Goal: Browse casually

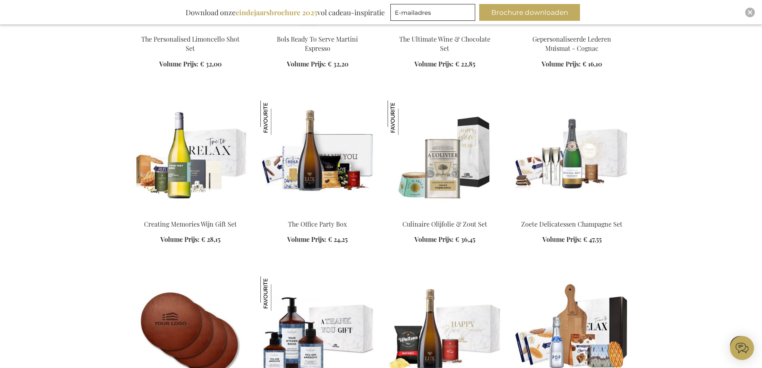
scroll to position [1063, 0]
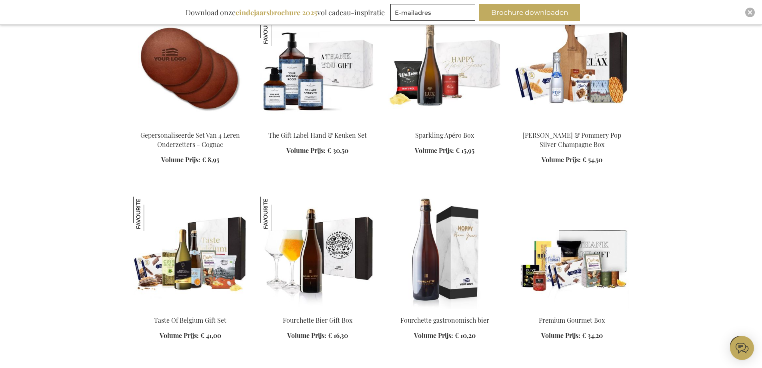
scroll to position [1308, 0]
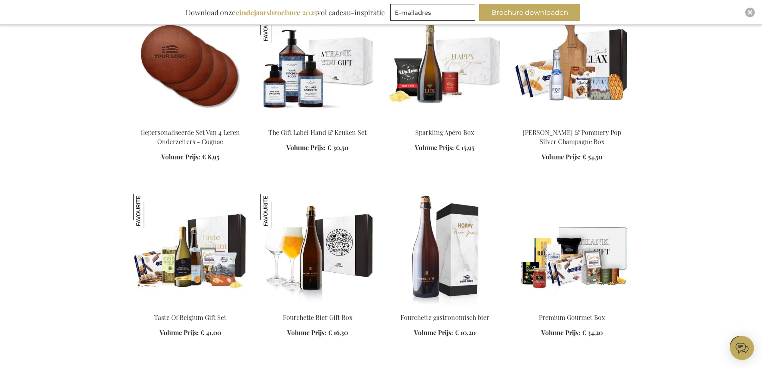
click at [762, 240] on html "The store will not work correctly when cookies are disabled. Winkelwagen Winkel…" at bounding box center [381, 43] width 762 height 2703
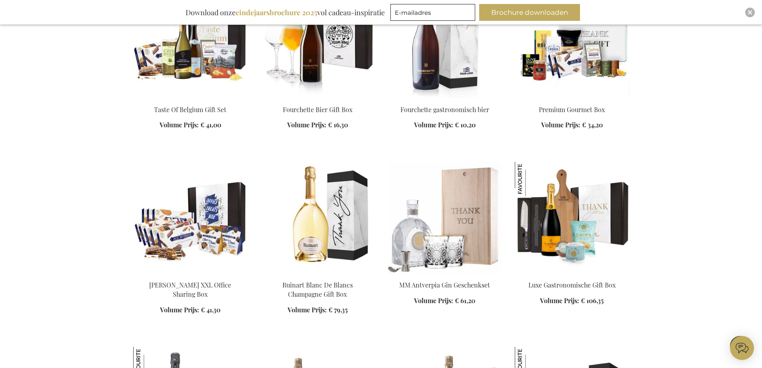
scroll to position [1490, 0]
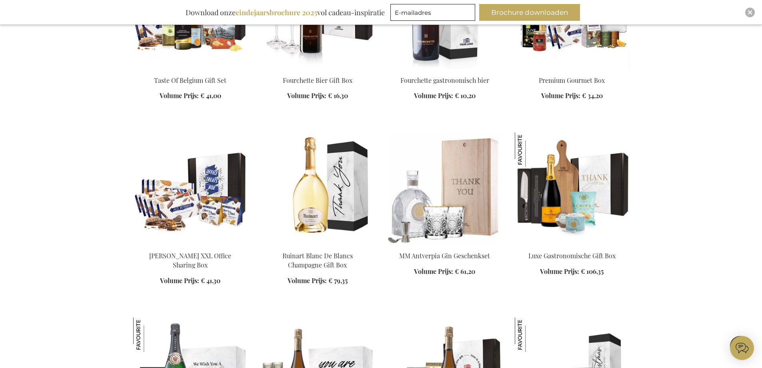
scroll to position [1553, 0]
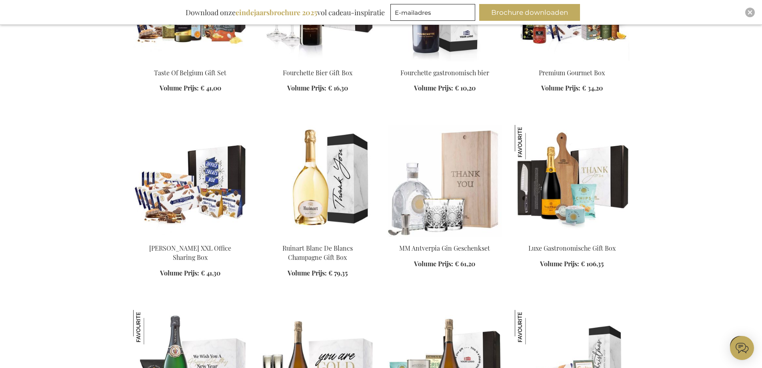
scroll to position [1308, 0]
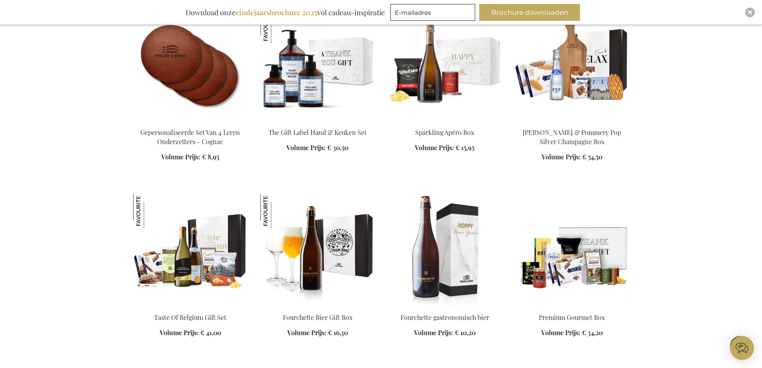
drag, startPoint x: 768, startPoint y: 193, endPoint x: 699, endPoint y: 260, distance: 95.6
click at [699, 260] on div "Winkelwagen Winkelwagen Sluiten U heeft geen product(en) in uw winkelwagen. Ga …" at bounding box center [381, 320] width 762 height 3257
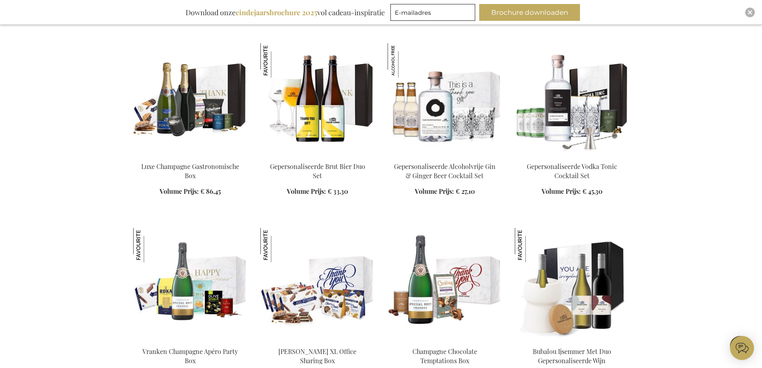
scroll to position [2017, 0]
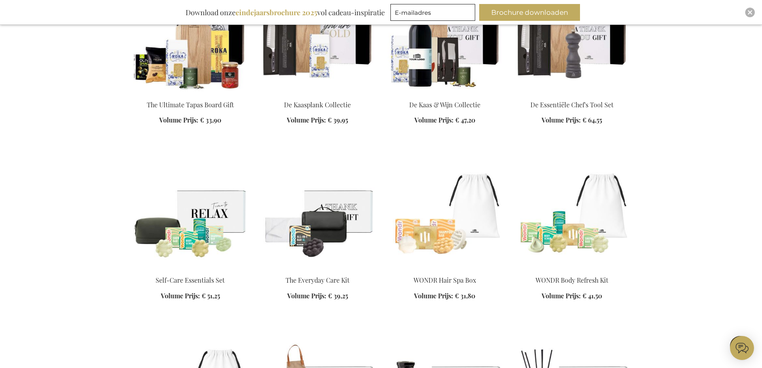
scroll to position [2630, 0]
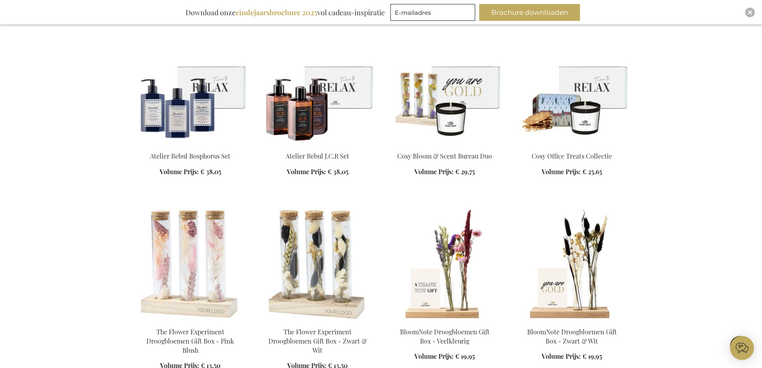
scroll to position [3151, 0]
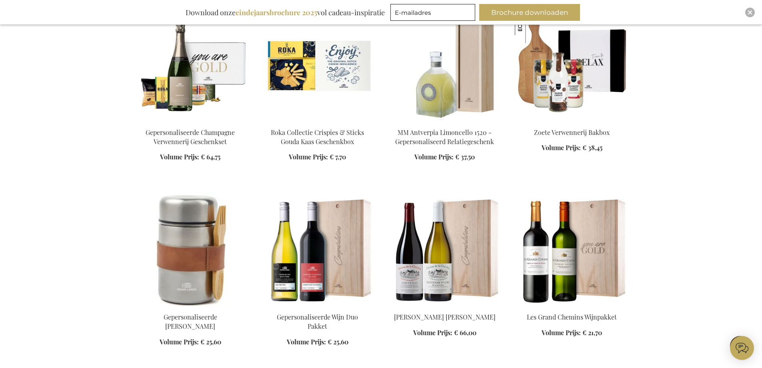
scroll to position [3701, 0]
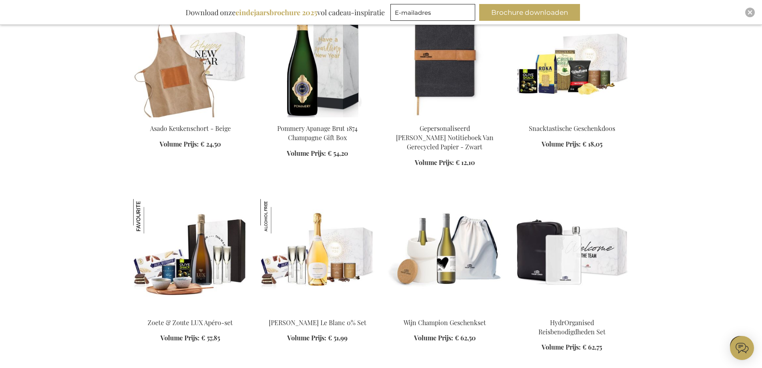
scroll to position [4248, 0]
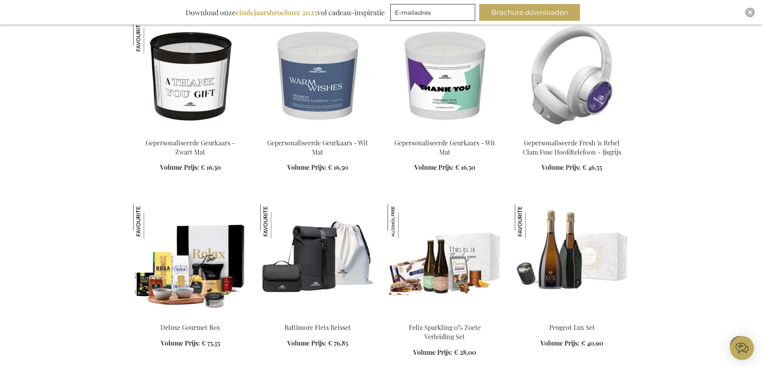
scroll to position [4820, 0]
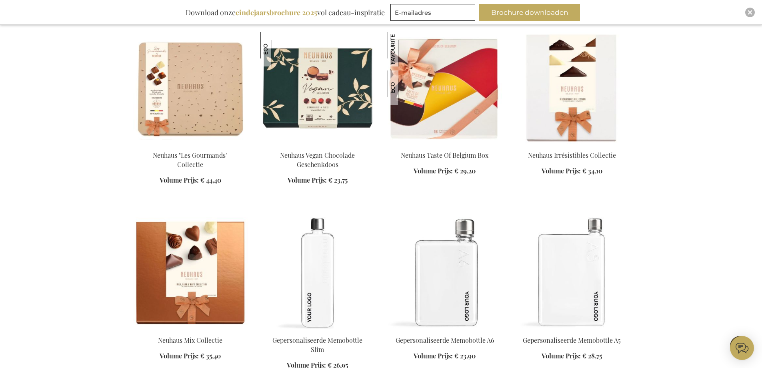
scroll to position [5169, 0]
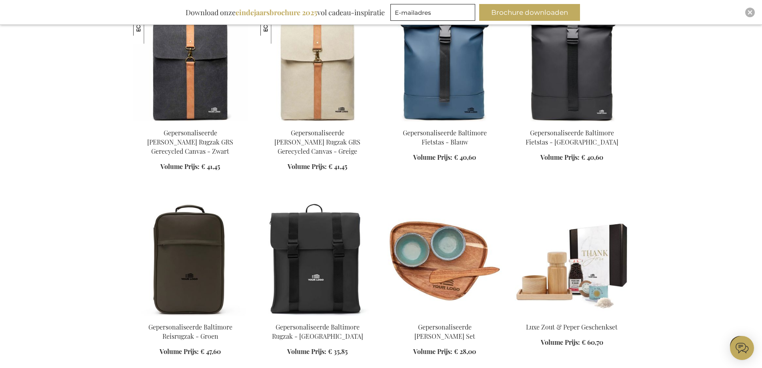
scroll to position [6675, 0]
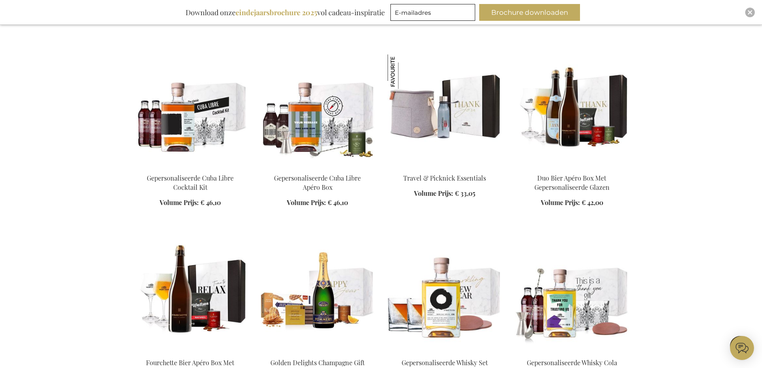
scroll to position [8130, 0]
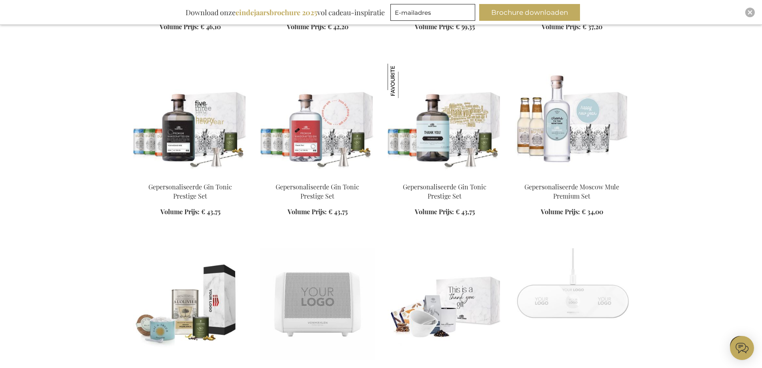
scroll to position [8664, 0]
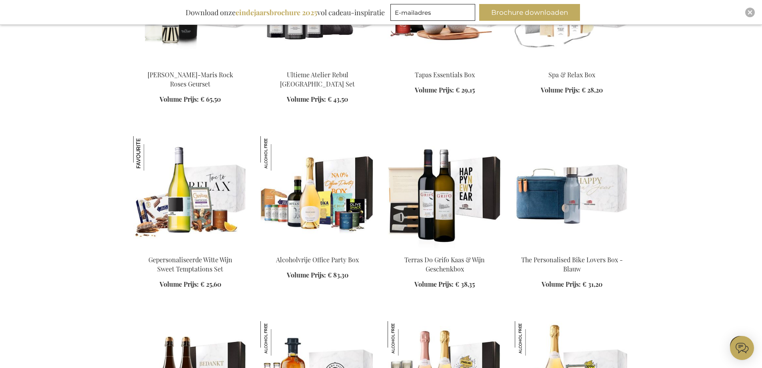
scroll to position [9138, 0]
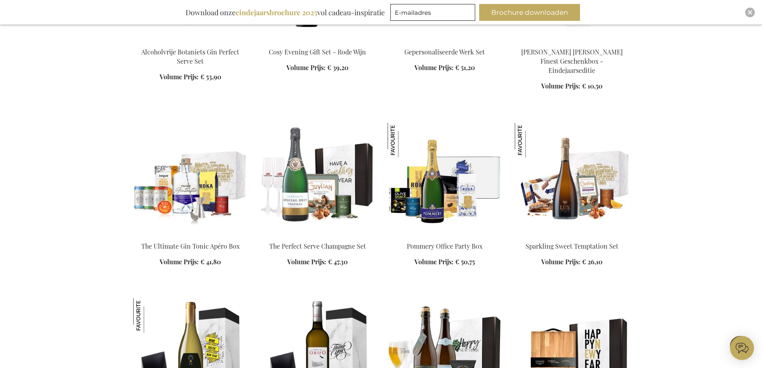
scroll to position [9820, 0]
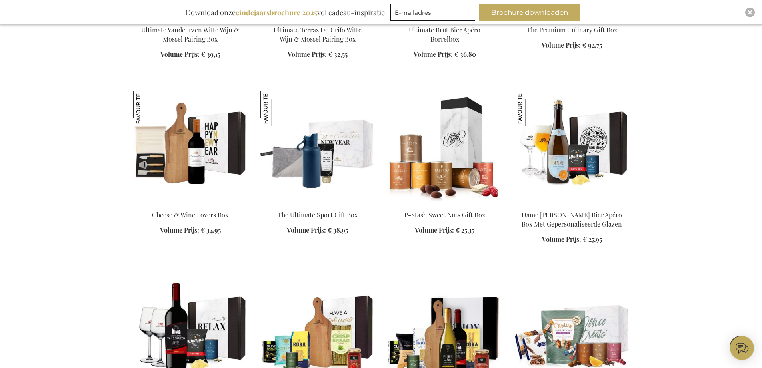
scroll to position [10159, 0]
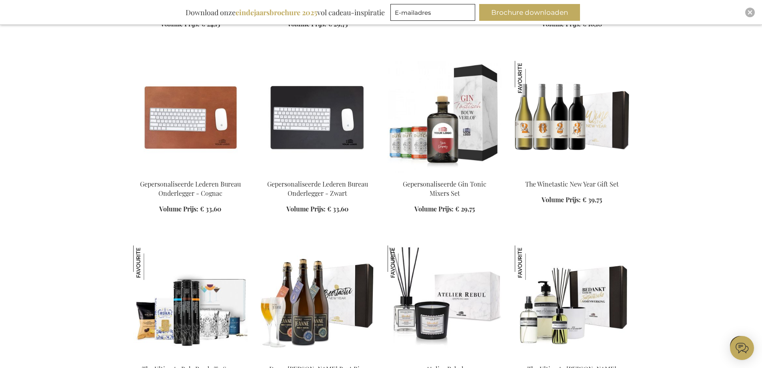
scroll to position [10934, 0]
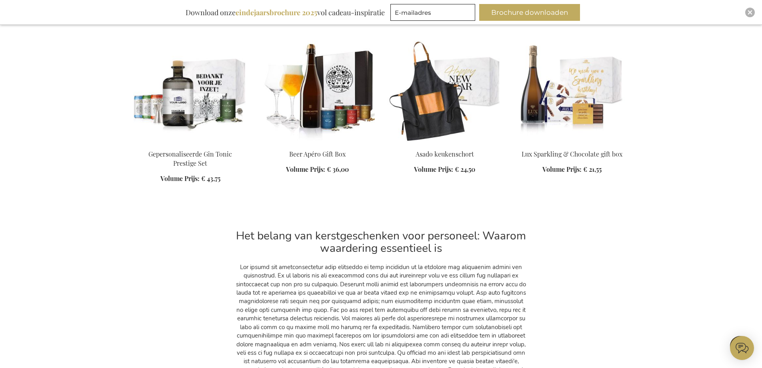
scroll to position [11462, 0]
